Goal: Obtain resource: Obtain resource

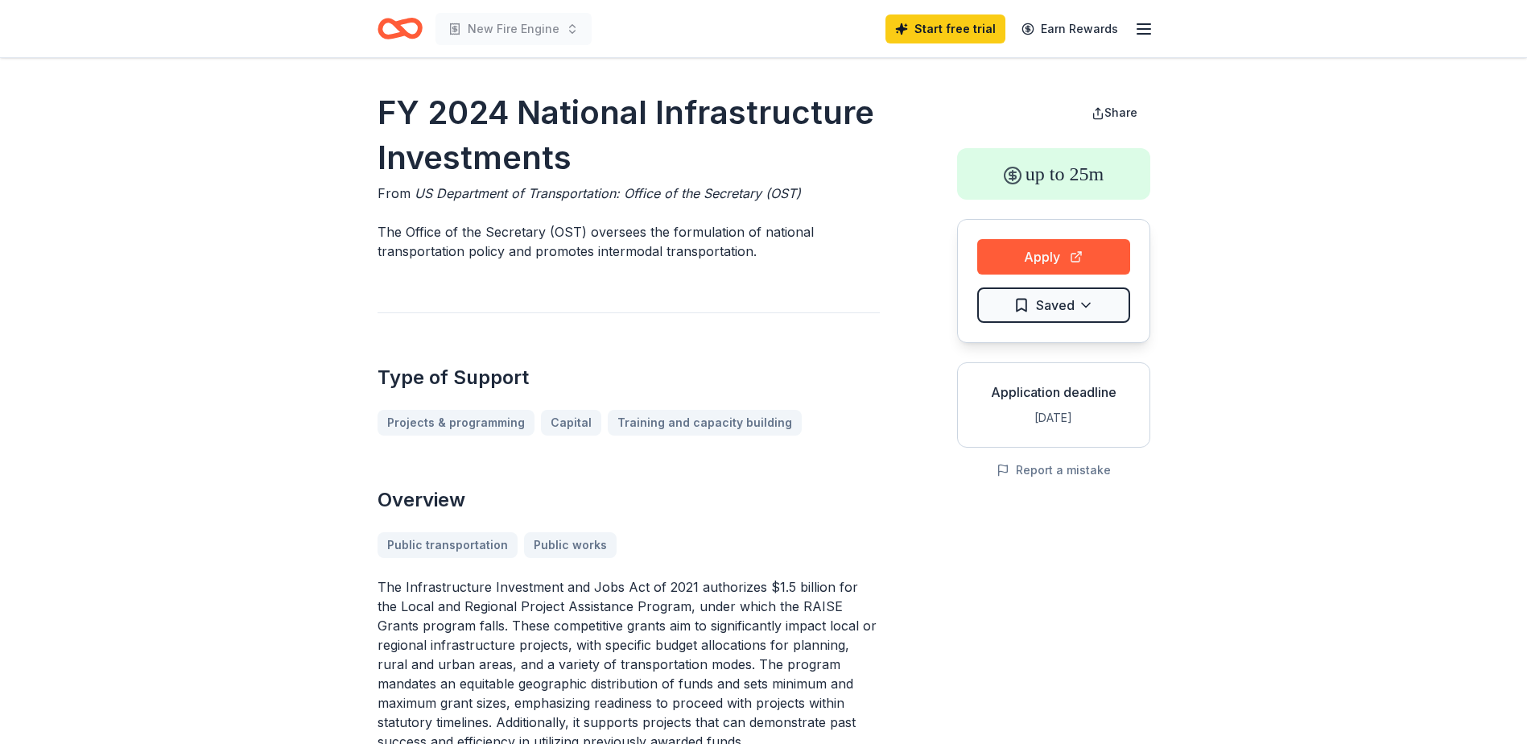
click at [392, 25] on icon "Home" at bounding box center [399, 29] width 45 height 38
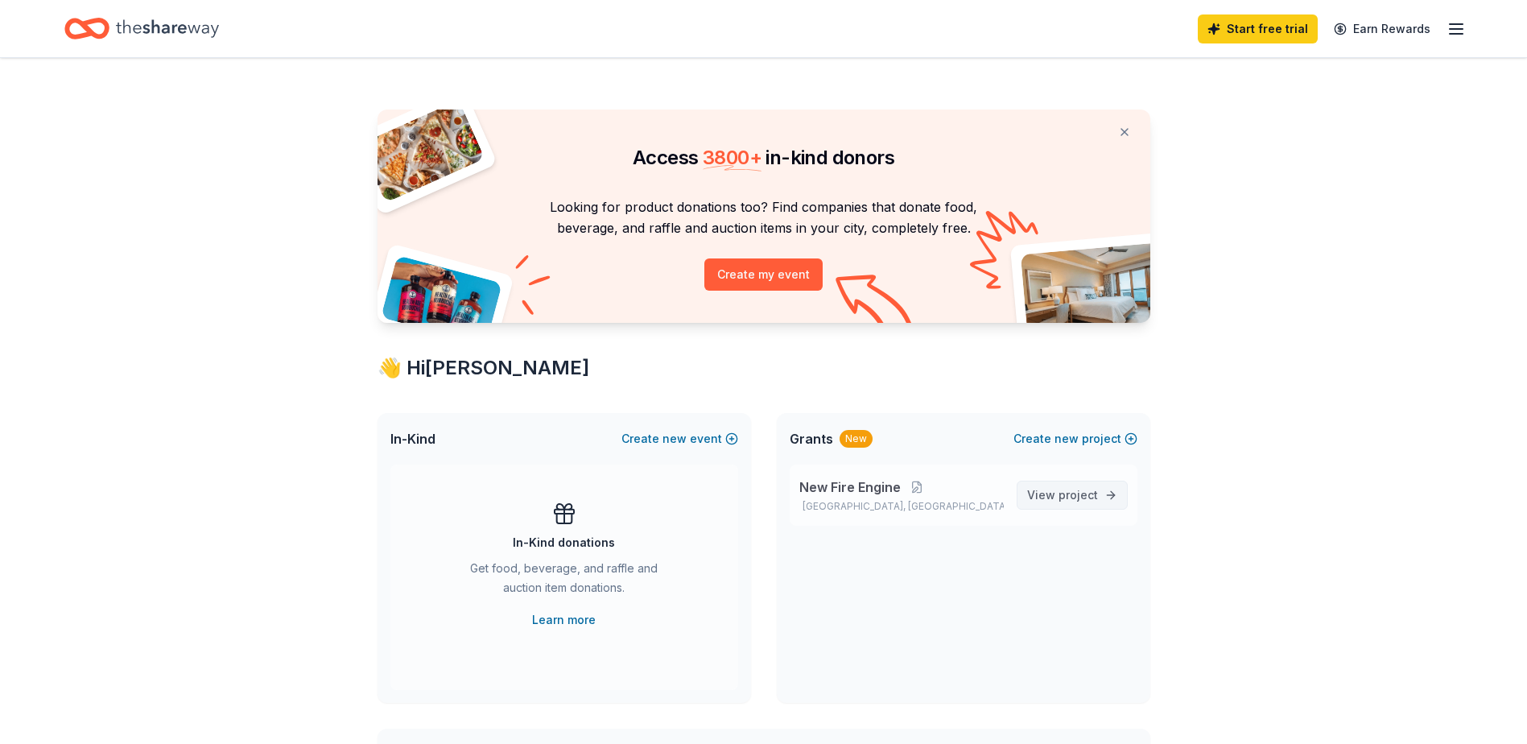
click at [1083, 495] on span "project" at bounding box center [1077, 495] width 39 height 14
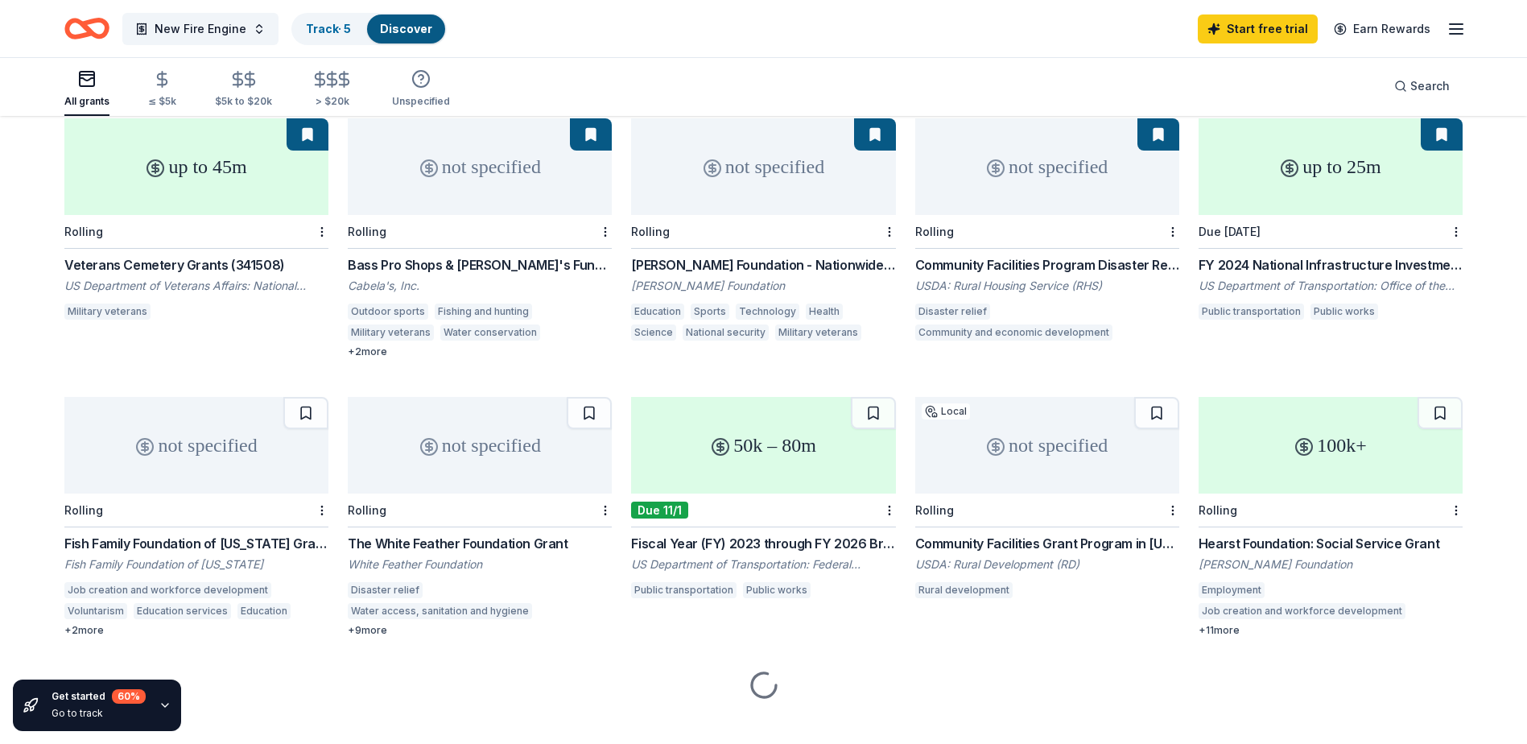
scroll to position [172, 0]
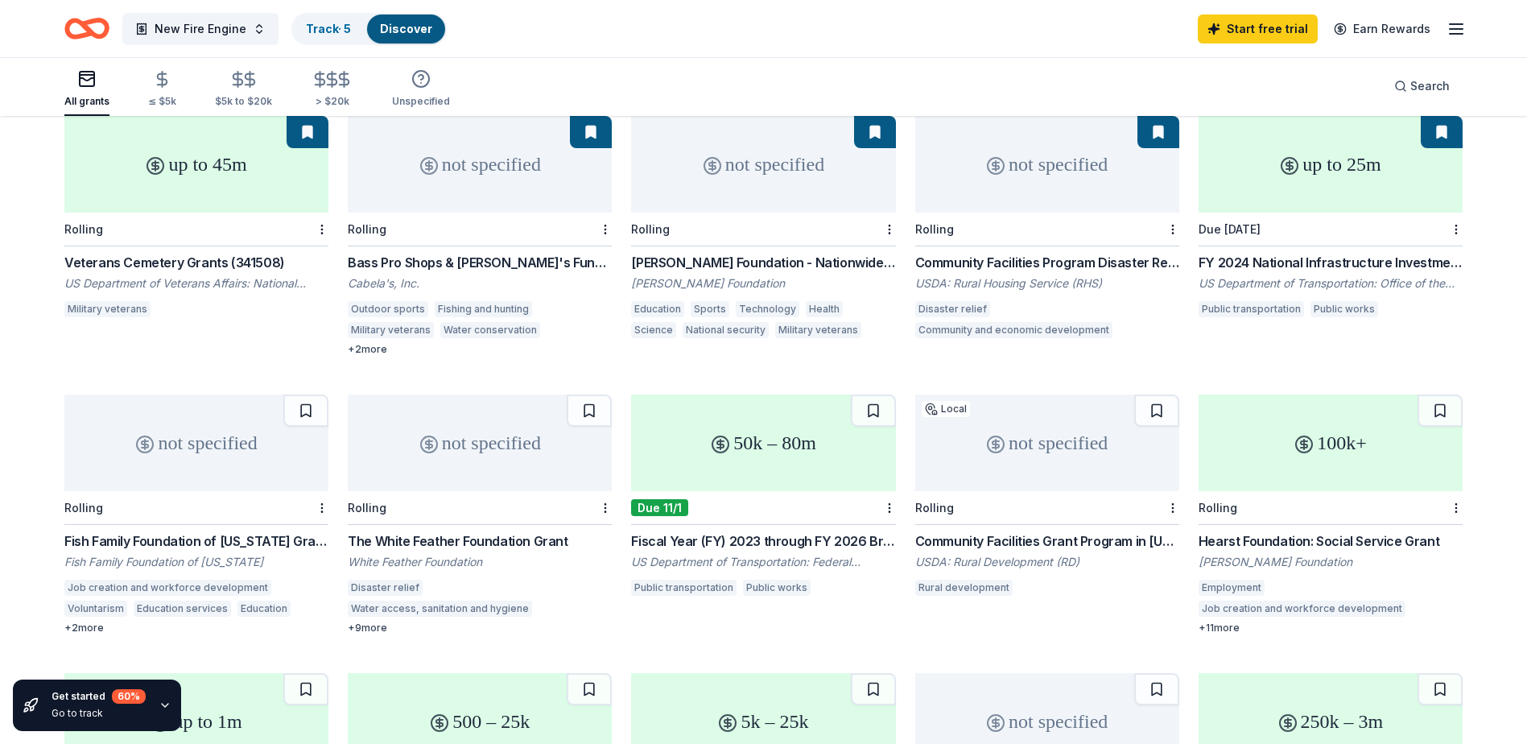
click at [1006, 531] on div "Community Facilities Grant Program in [US_STATE]" at bounding box center [1047, 540] width 264 height 19
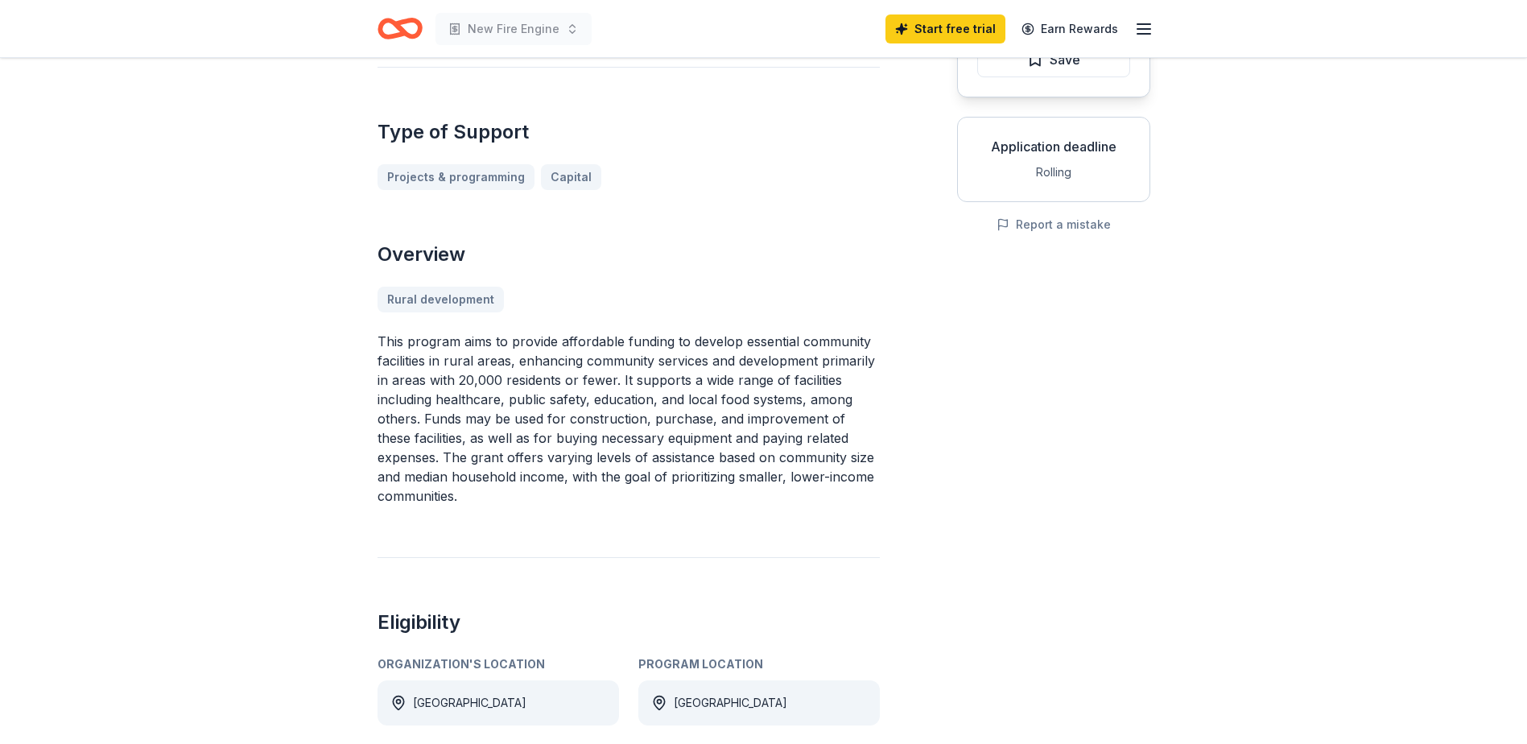
scroll to position [80, 0]
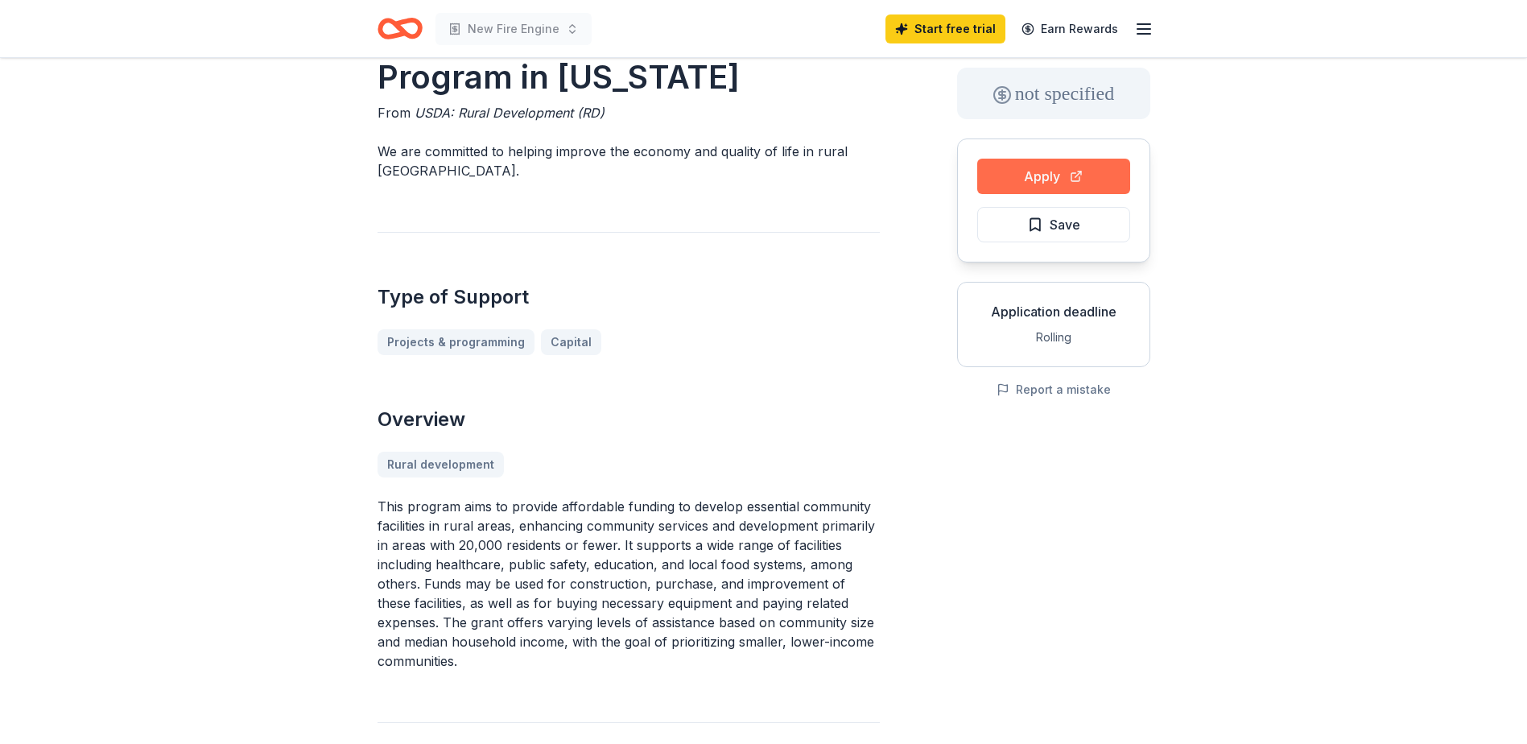
click at [1025, 173] on button "Apply" at bounding box center [1053, 176] width 153 height 35
